Goal: Transaction & Acquisition: Download file/media

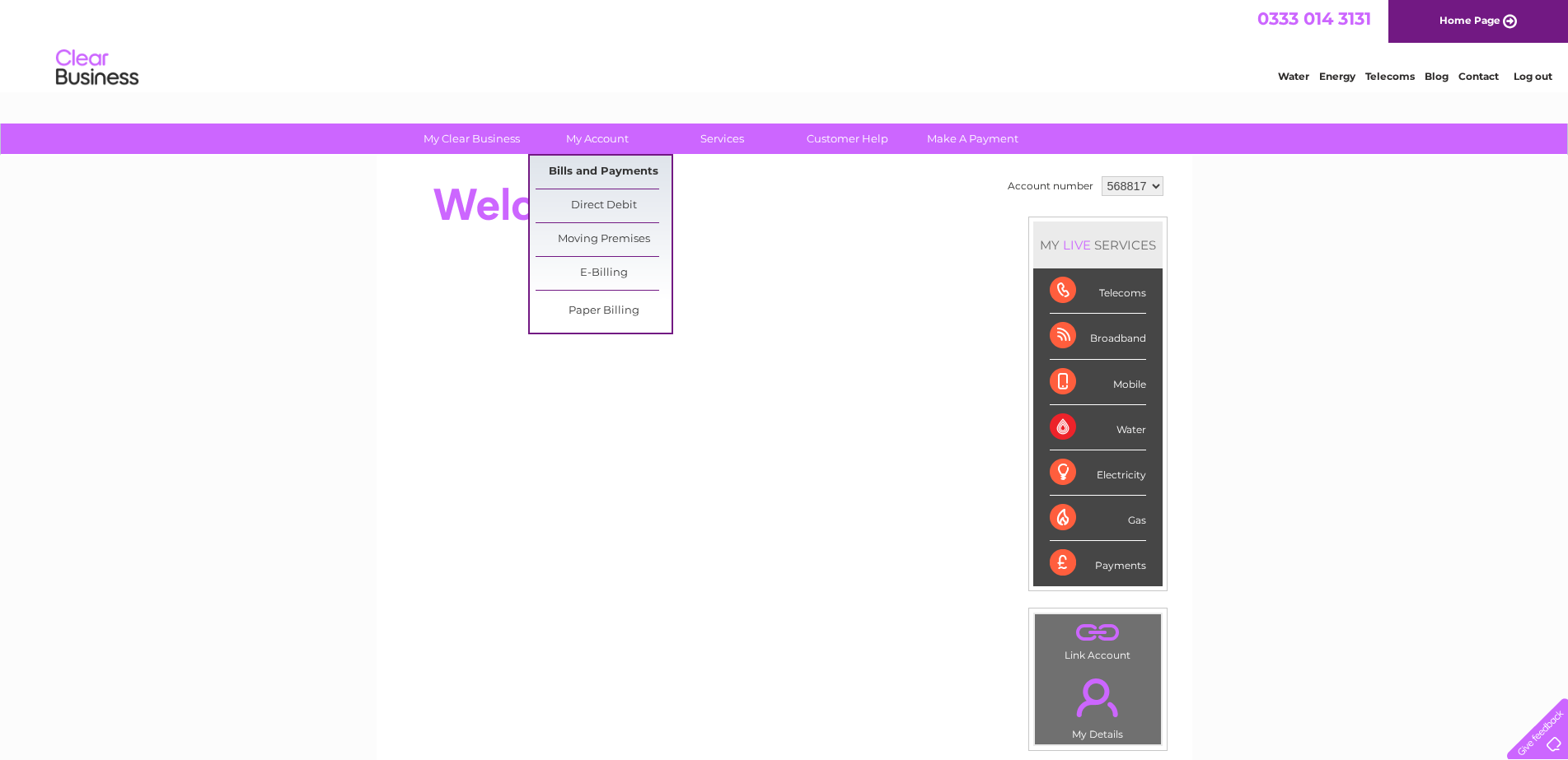
click at [584, 176] on link "Bills and Payments" at bounding box center [603, 171] width 136 height 33
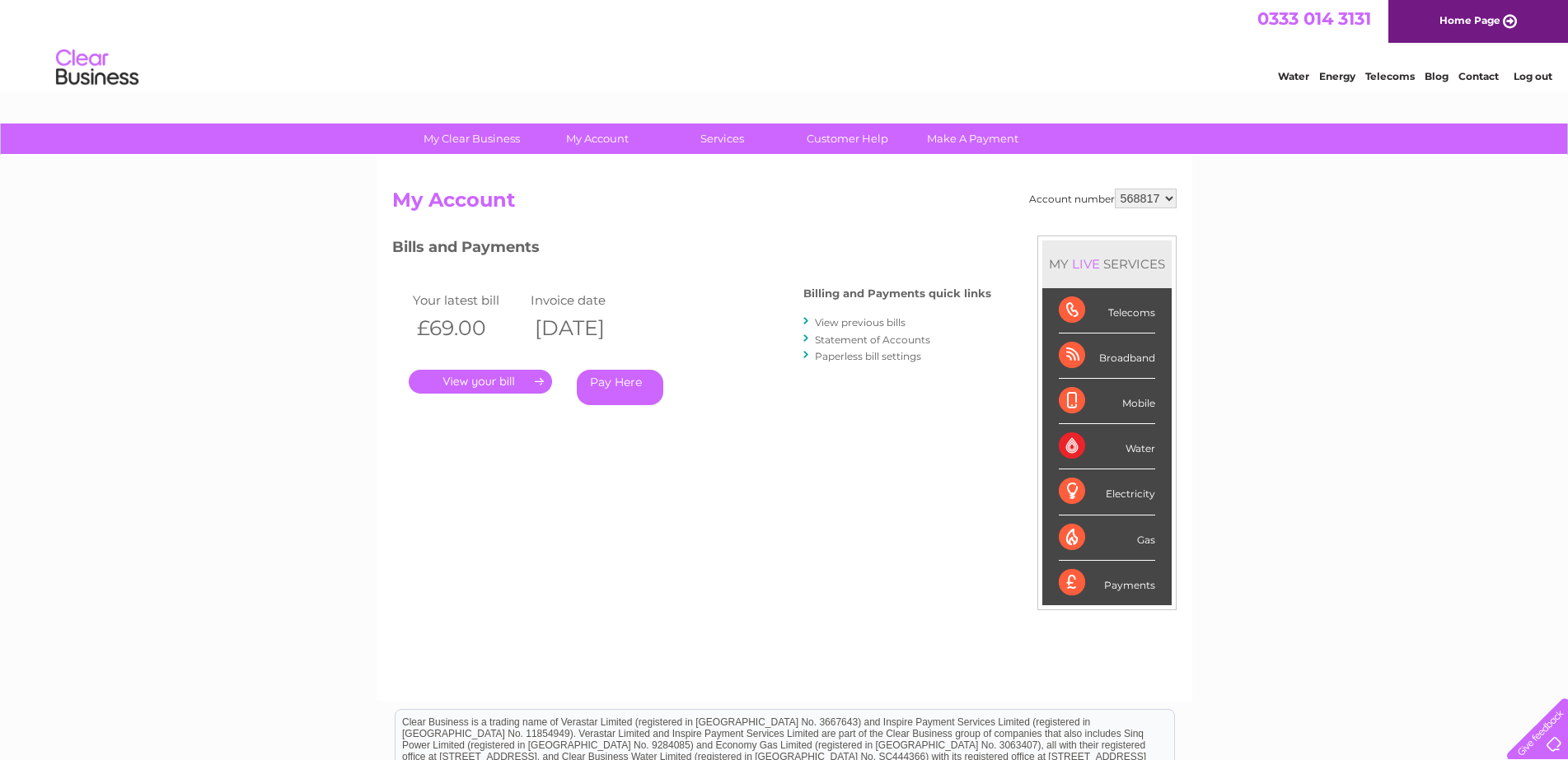
click at [487, 377] on link "." at bounding box center [481, 382] width 144 height 24
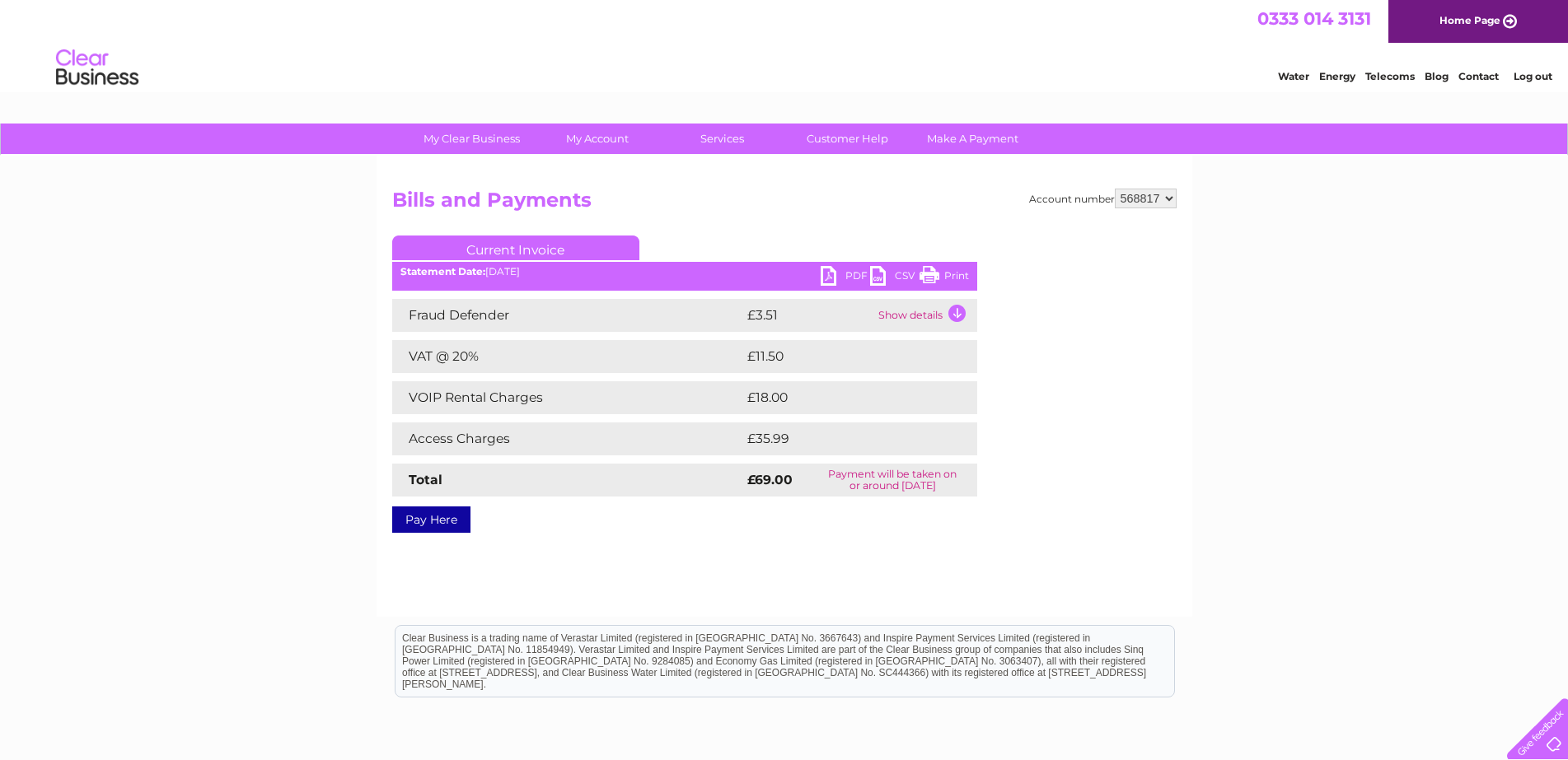
click at [830, 278] on link "PDF" at bounding box center [845, 278] width 50 height 24
